Goal: Task Accomplishment & Management: Use online tool/utility

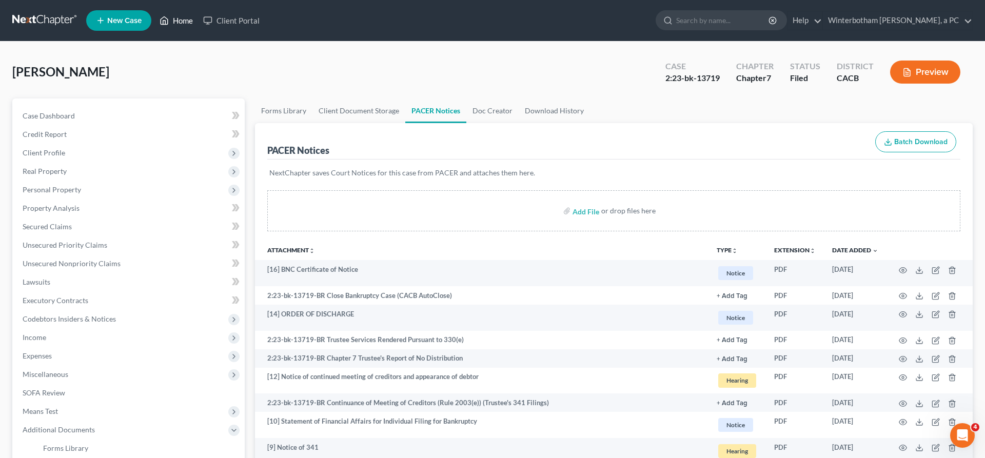
click at [154, 18] on link "Home" at bounding box center [176, 20] width 44 height 18
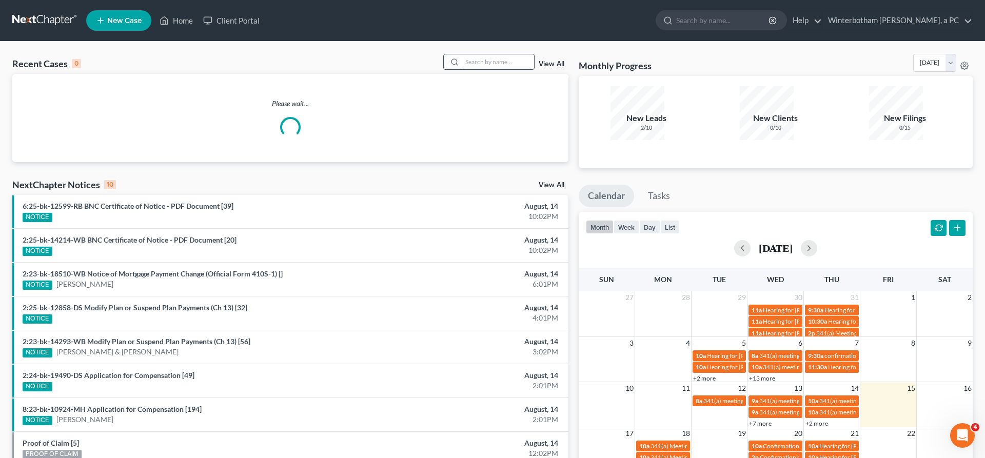
click at [512, 54] on input "search" at bounding box center [498, 61] width 72 height 15
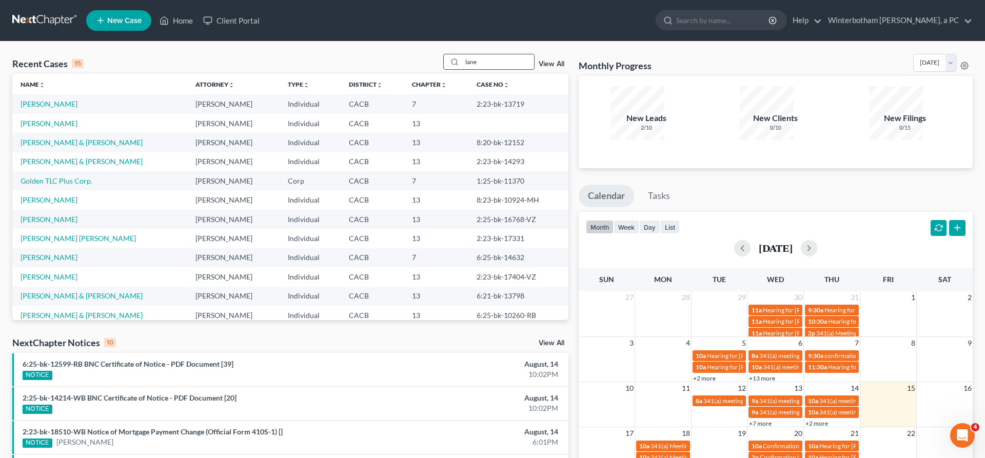
type input "lane"
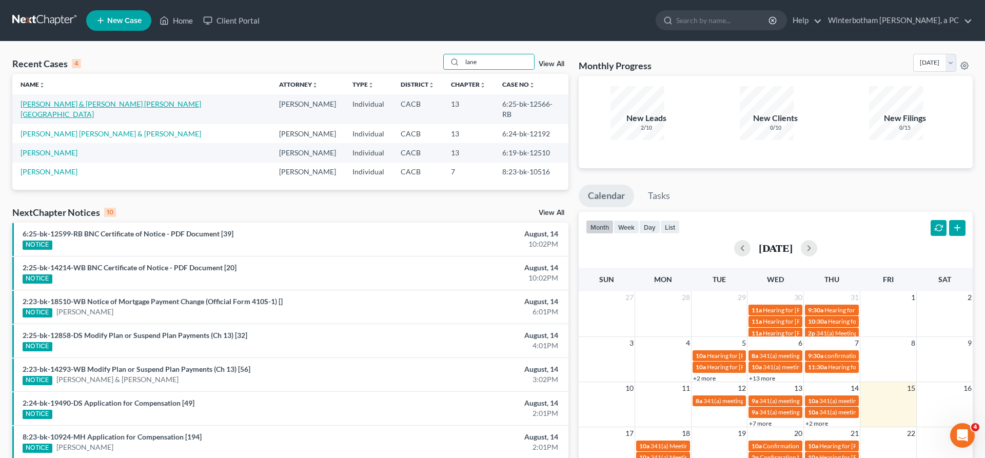
click at [74, 100] on link "[PERSON_NAME] & [PERSON_NAME] [PERSON_NAME][GEOGRAPHIC_DATA]" at bounding box center [111, 109] width 181 height 19
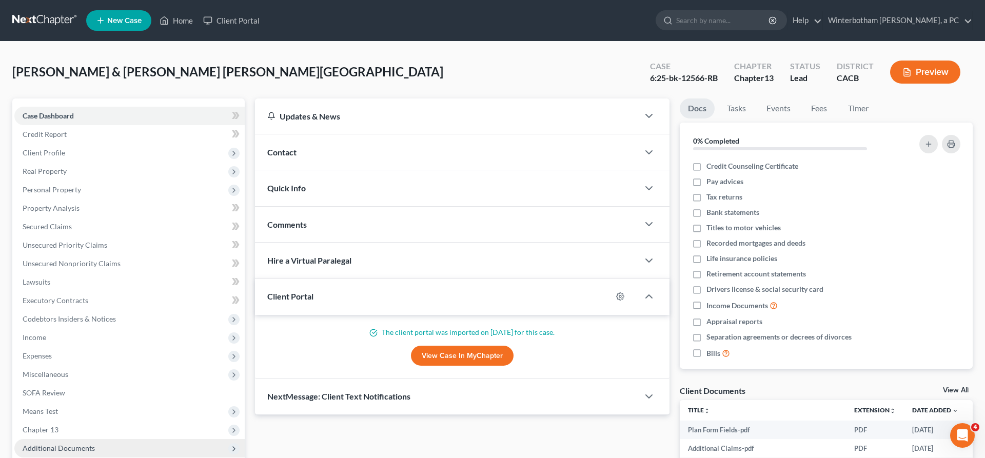
click at [80, 439] on span "Additional Documents" at bounding box center [129, 448] width 230 height 18
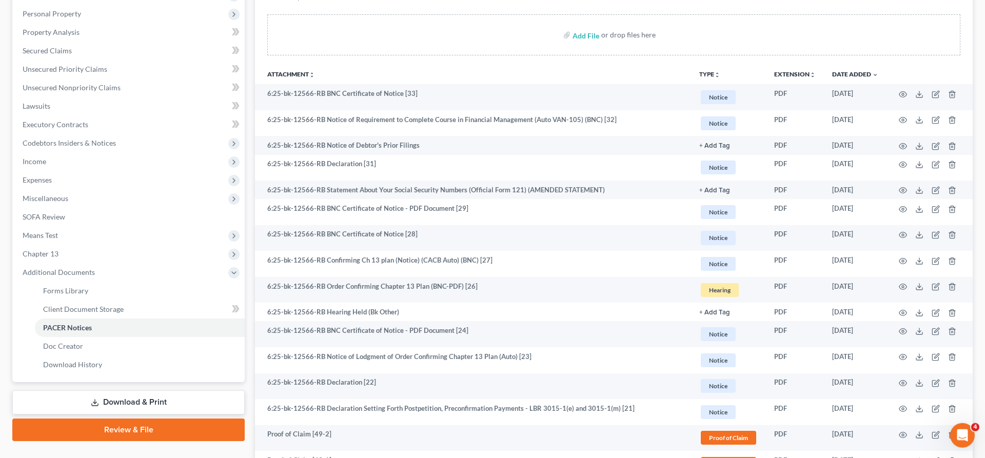
scroll to position [172, 0]
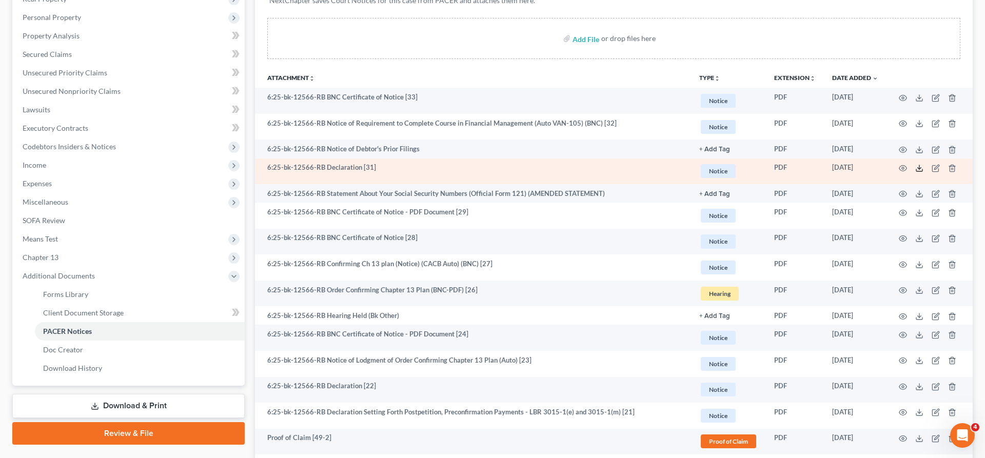
click at [924, 164] on icon at bounding box center [919, 168] width 8 height 8
